Goal: Check status

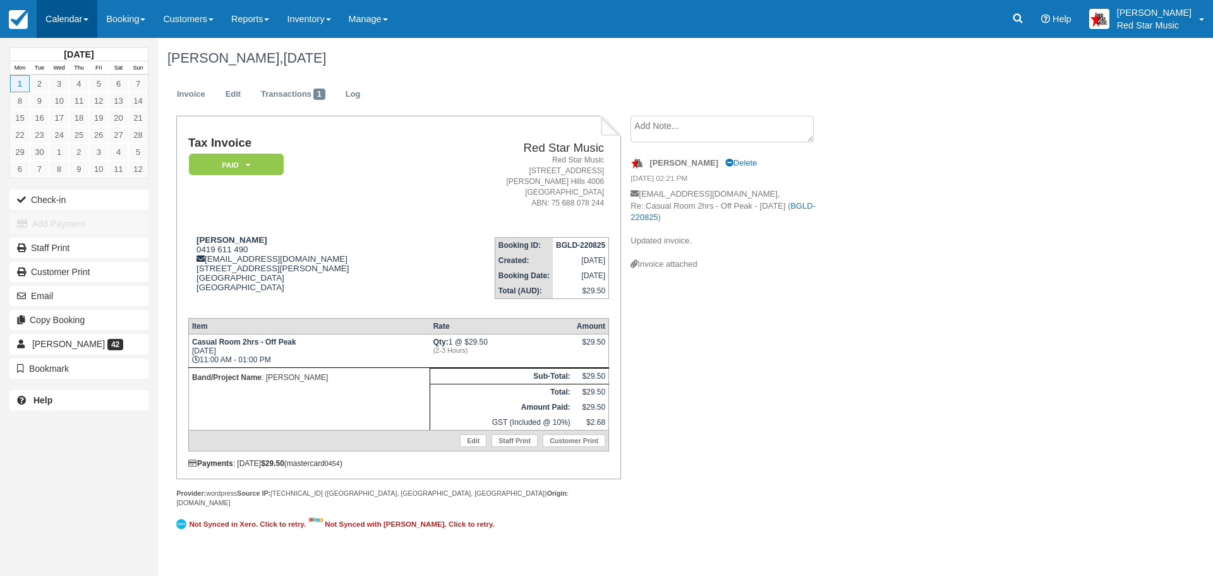
click at [61, 18] on link "Calendar" at bounding box center [67, 19] width 61 height 38
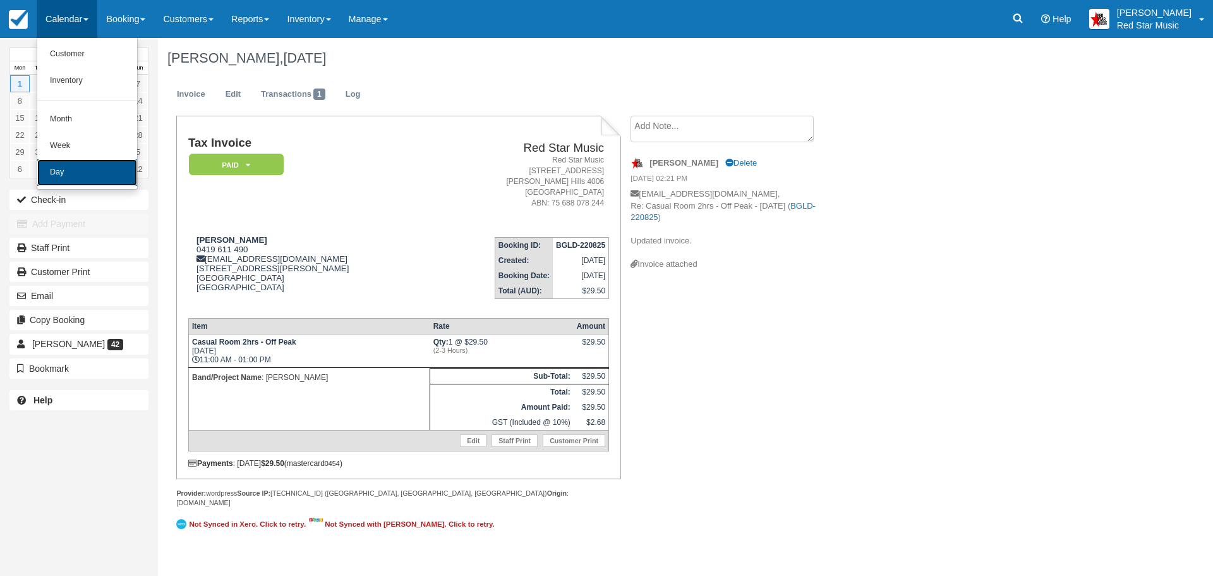
click at [52, 174] on link "Day" at bounding box center [87, 172] width 100 height 27
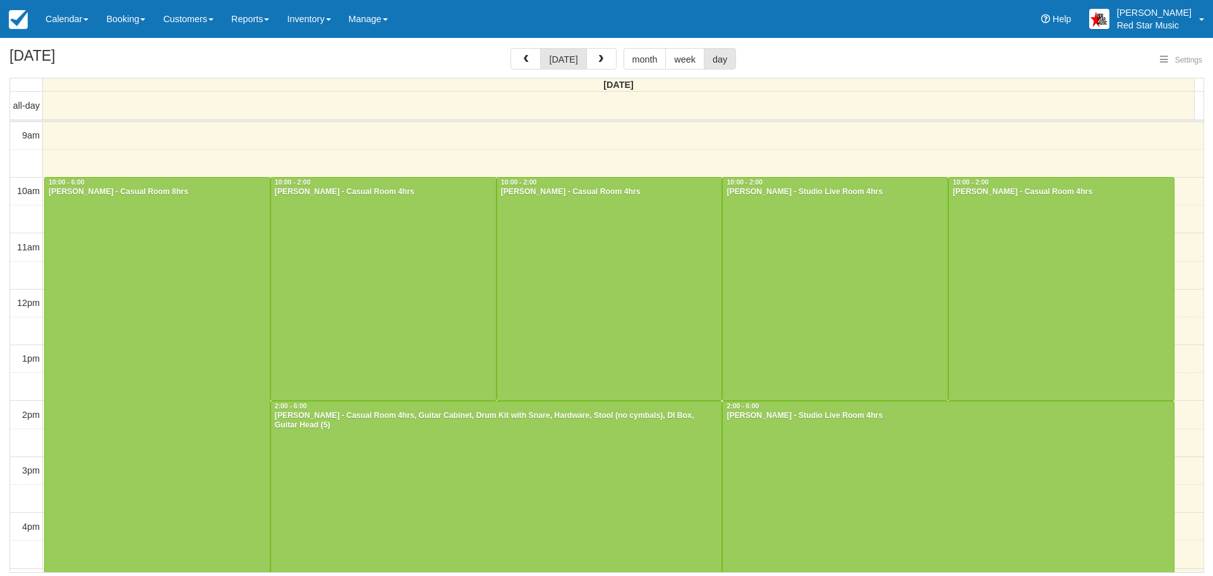
select select
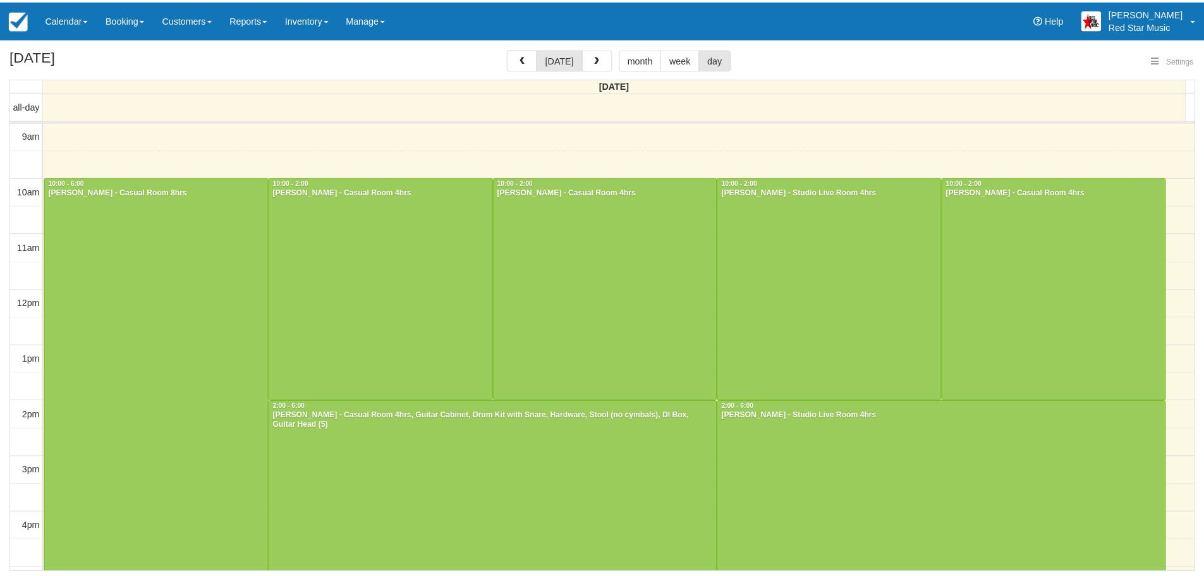
scroll to position [3, 0]
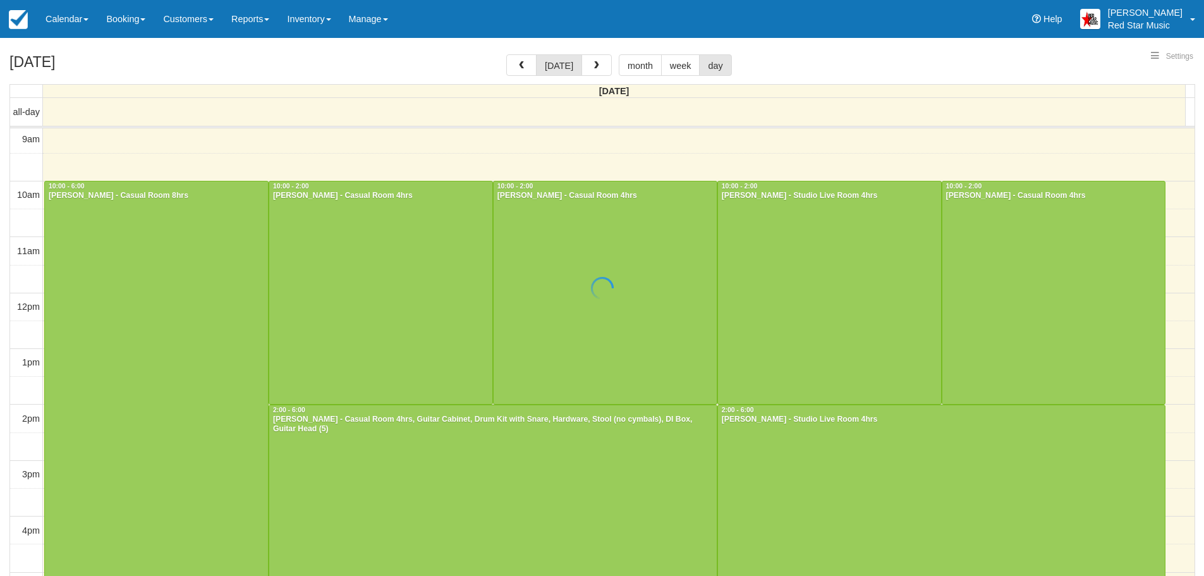
select select
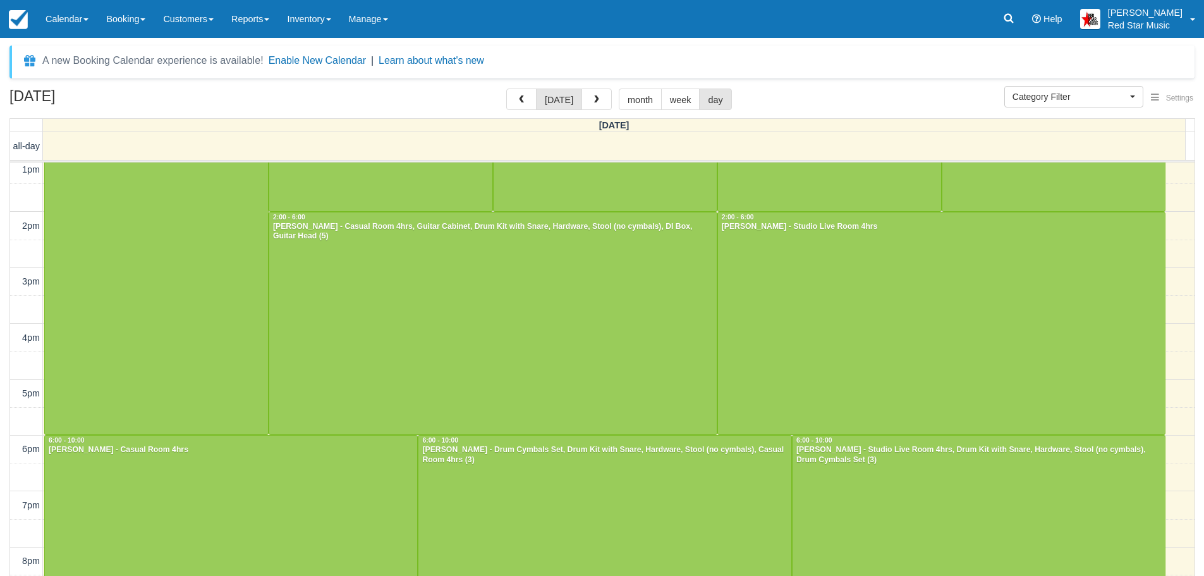
scroll to position [231, 0]
click at [531, 338] on div at bounding box center [492, 322] width 447 height 222
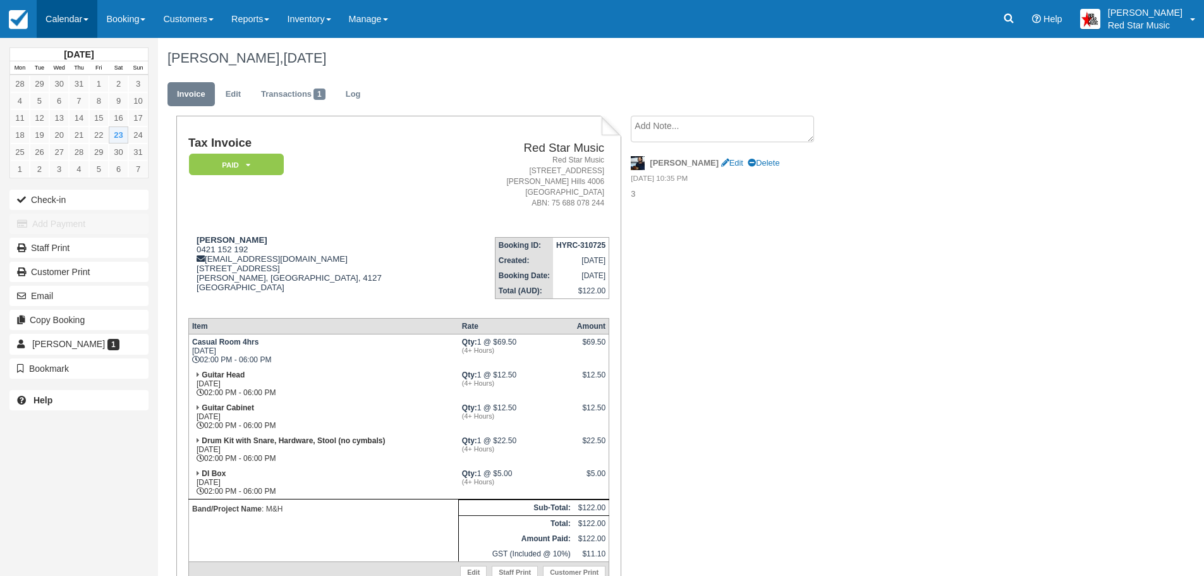
click at [64, 16] on link "Calendar" at bounding box center [67, 19] width 61 height 38
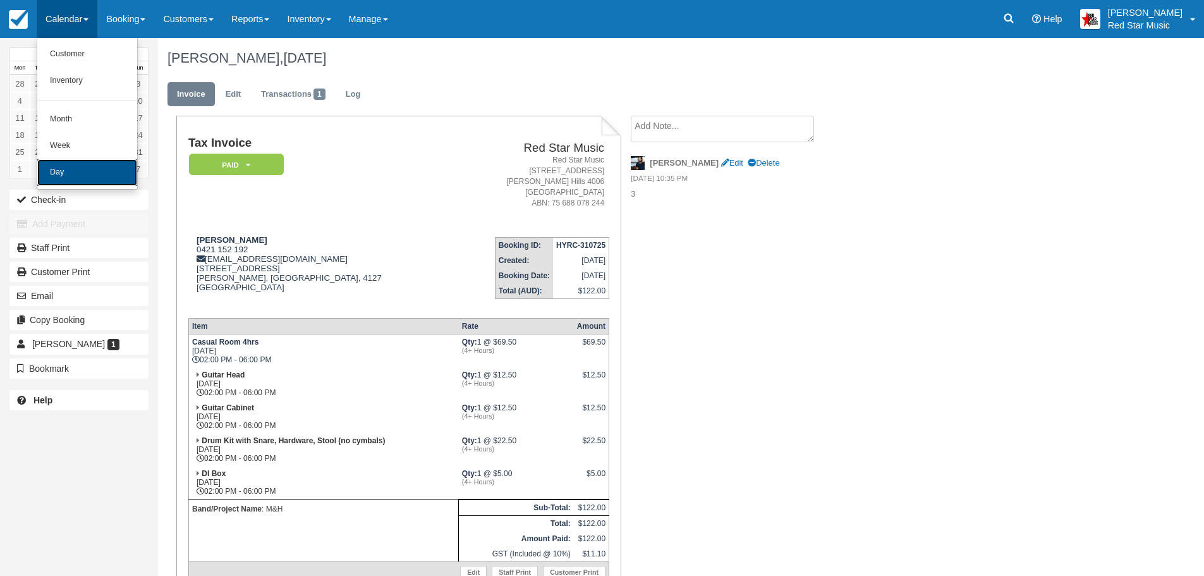
click at [72, 171] on link "Day" at bounding box center [87, 172] width 100 height 27
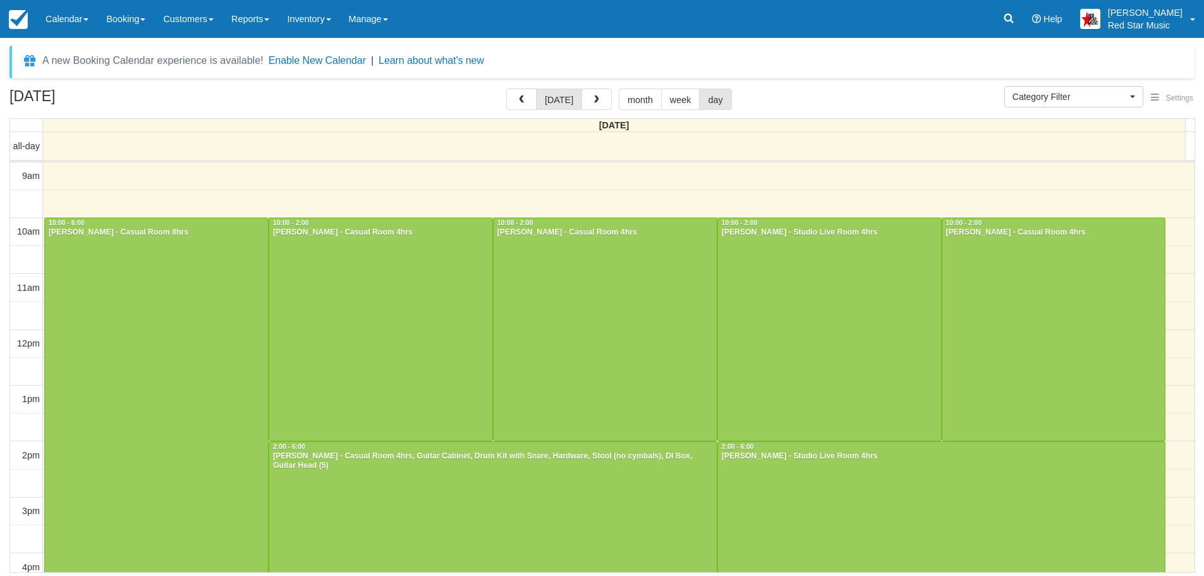
select select
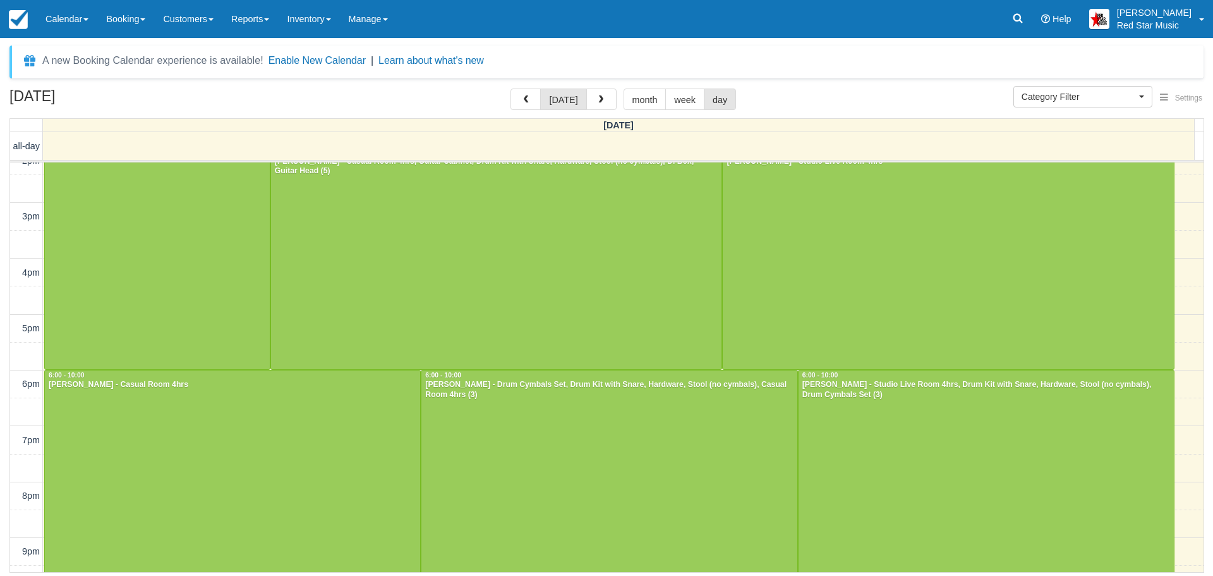
scroll to position [315, 0]
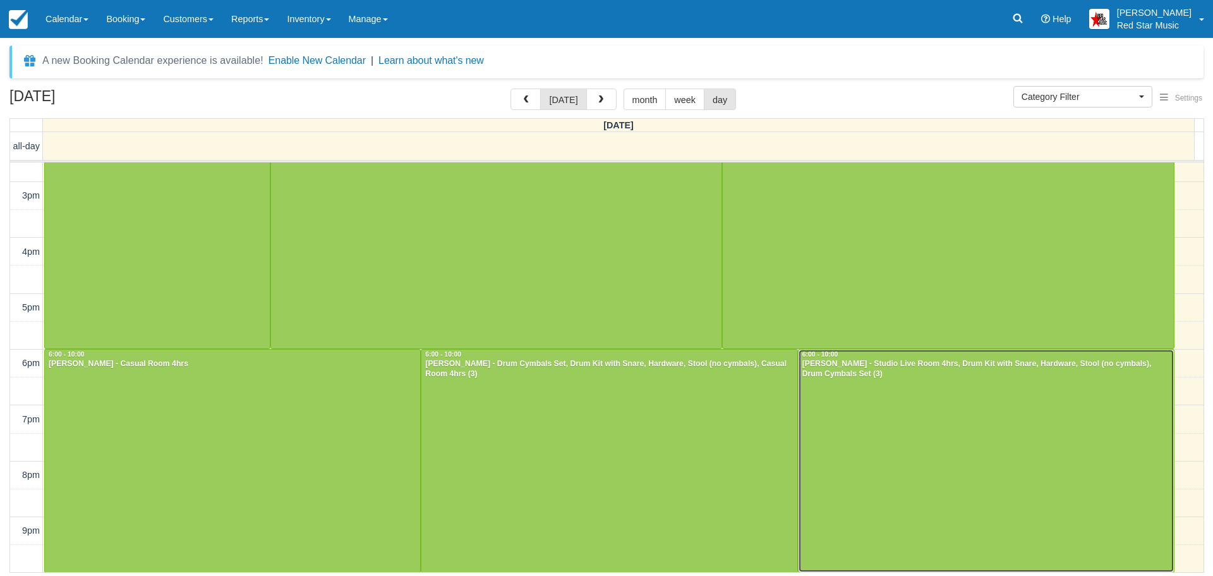
click at [991, 430] on div at bounding box center [986, 460] width 375 height 222
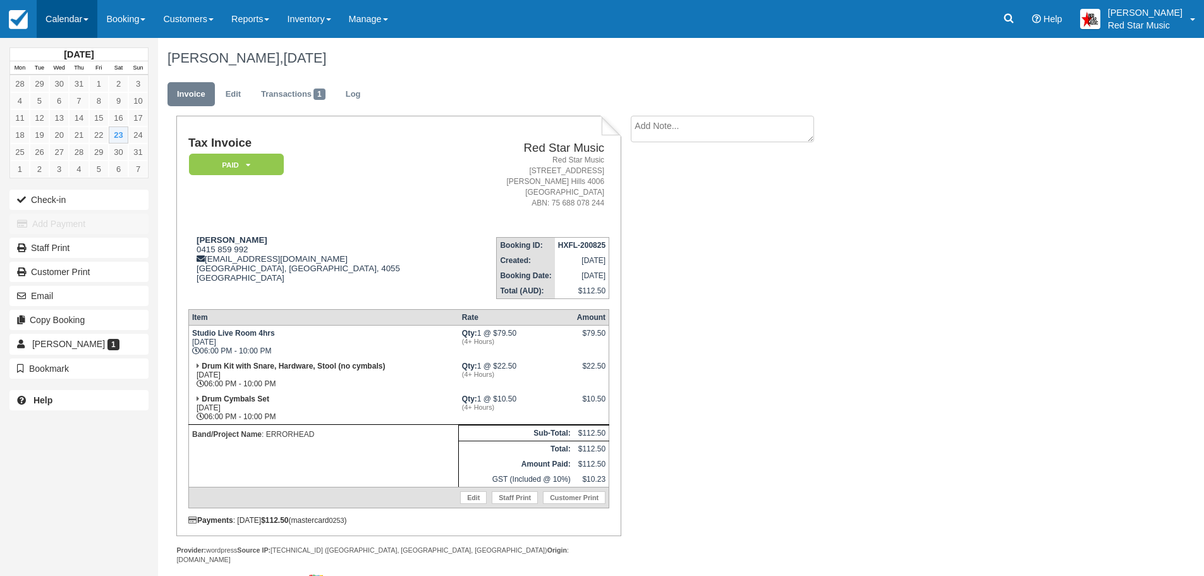
click at [53, 15] on link "Calendar" at bounding box center [67, 19] width 61 height 38
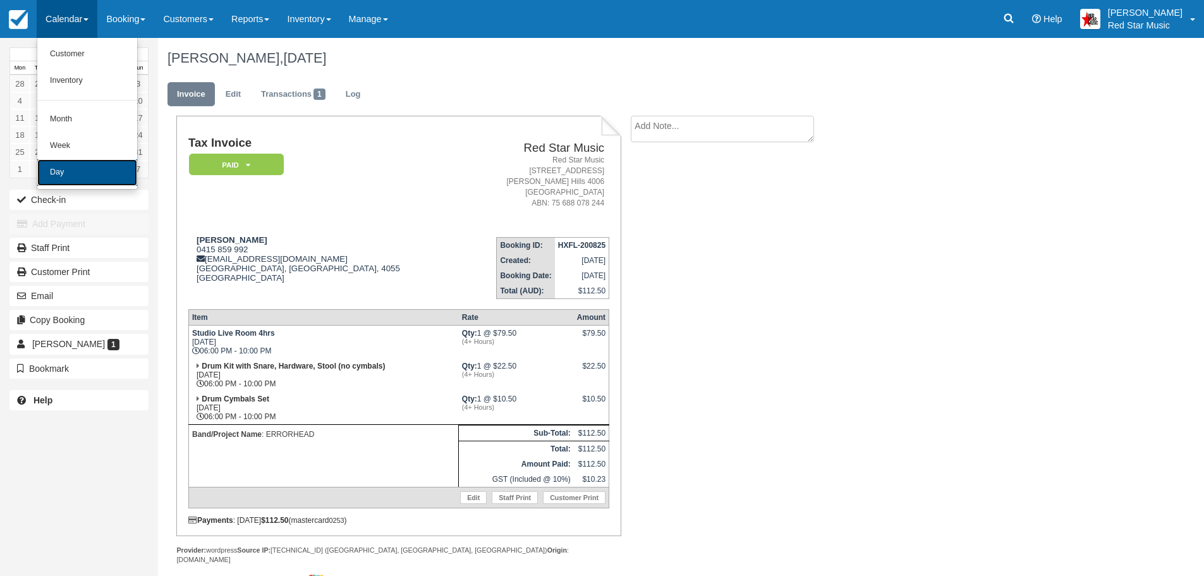
click at [86, 166] on link "Day" at bounding box center [87, 172] width 100 height 27
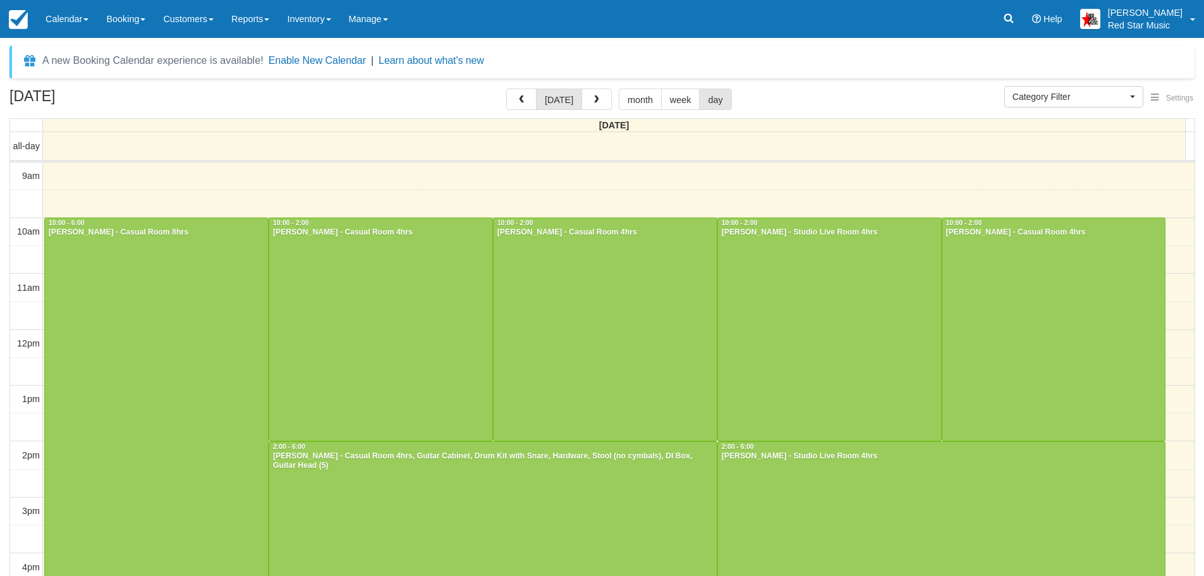
select select
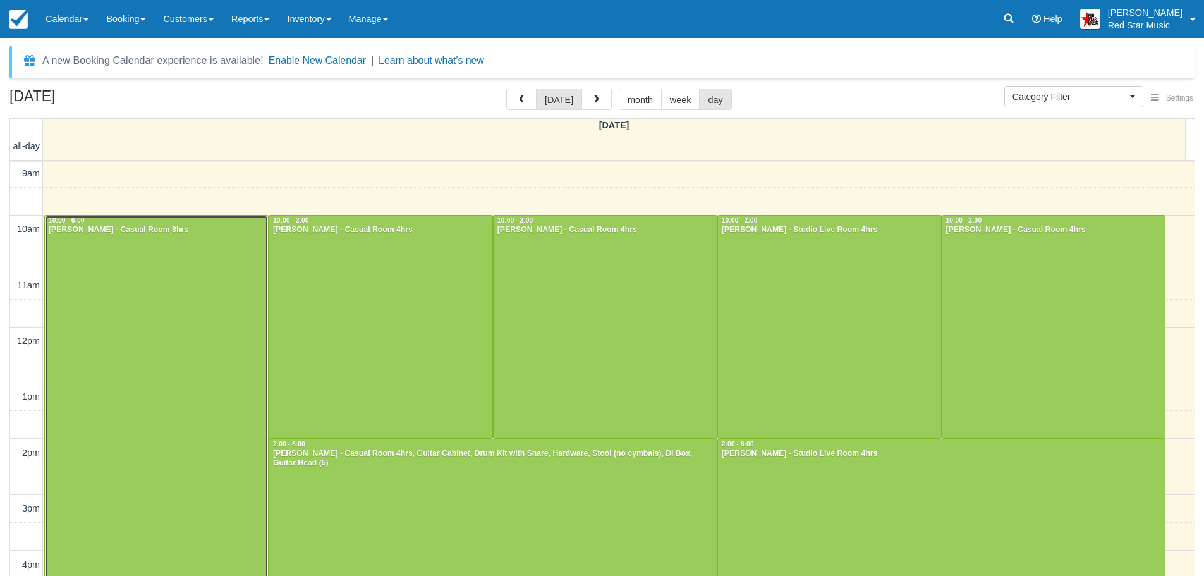
click at [118, 322] on div at bounding box center [156, 437] width 223 height 445
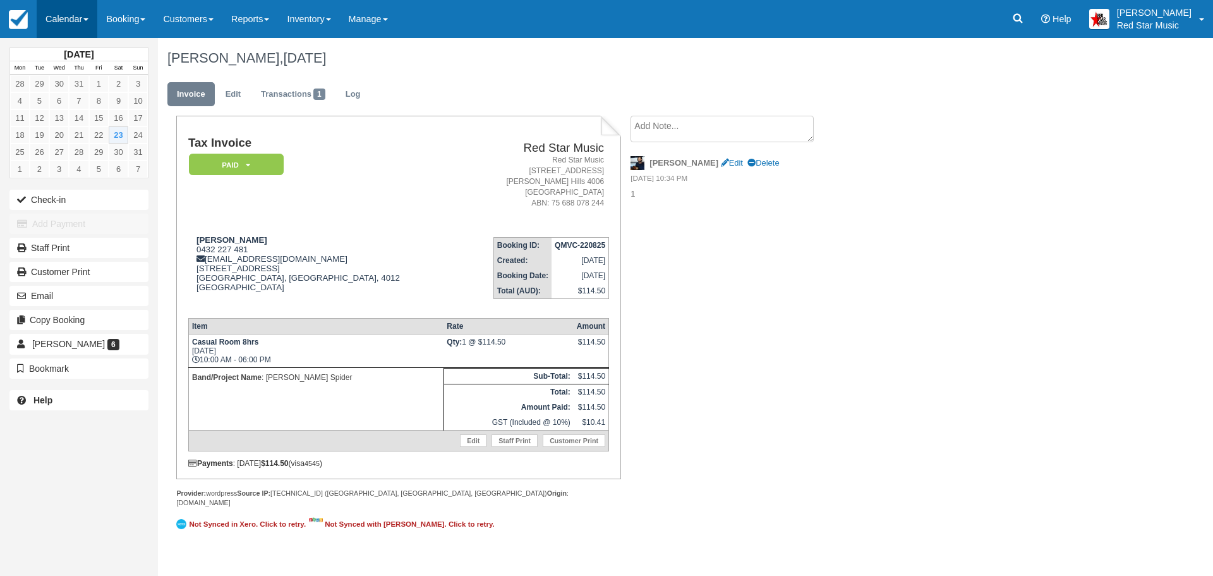
click at [63, 15] on link "Calendar" at bounding box center [67, 19] width 61 height 38
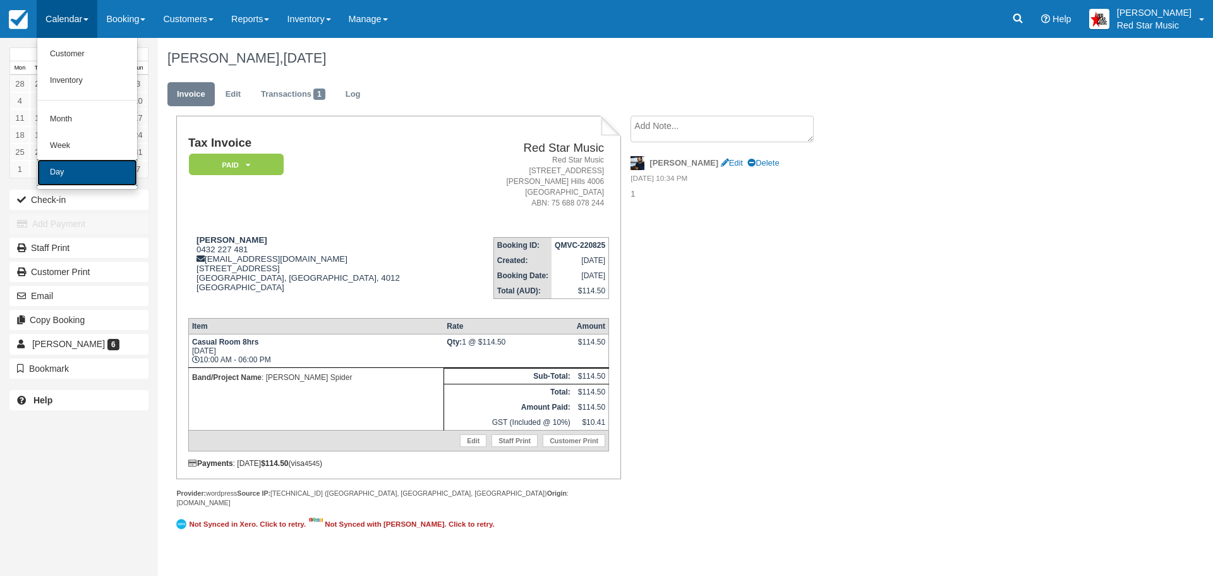
click at [66, 171] on link "Day" at bounding box center [87, 172] width 100 height 27
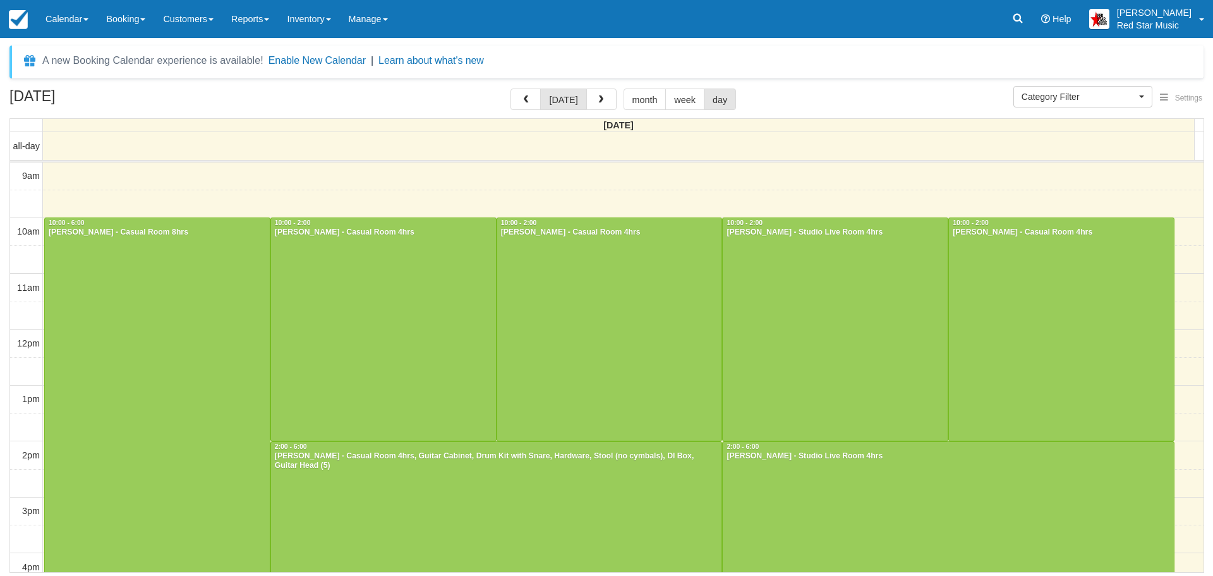
select select
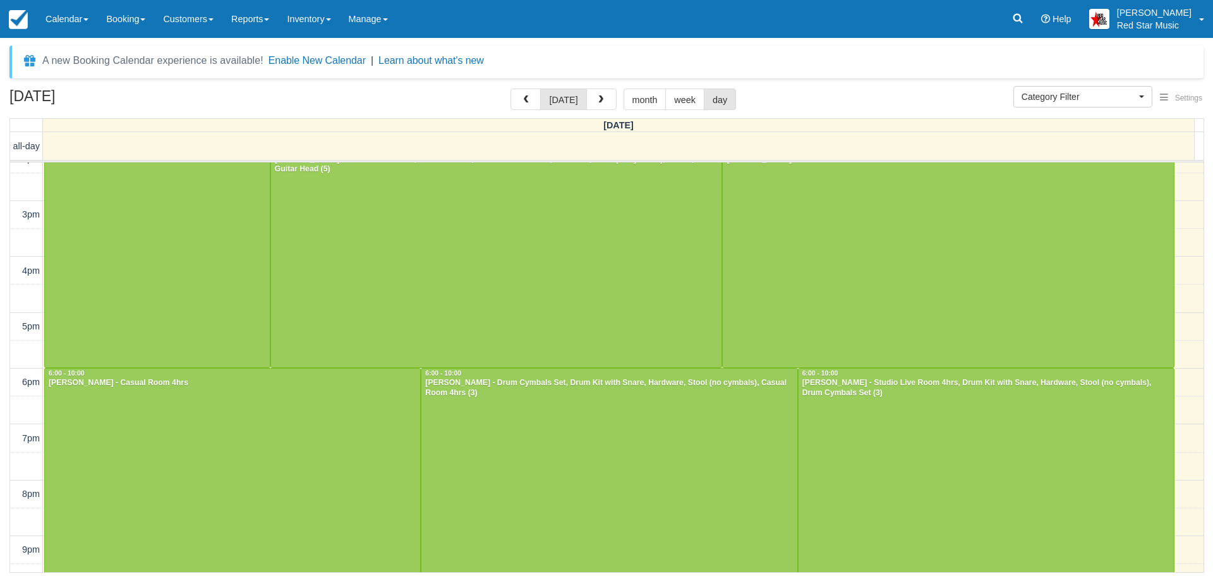
scroll to position [300, 0]
click at [959, 455] on div at bounding box center [986, 476] width 375 height 222
